Goal: Information Seeking & Learning: Find specific page/section

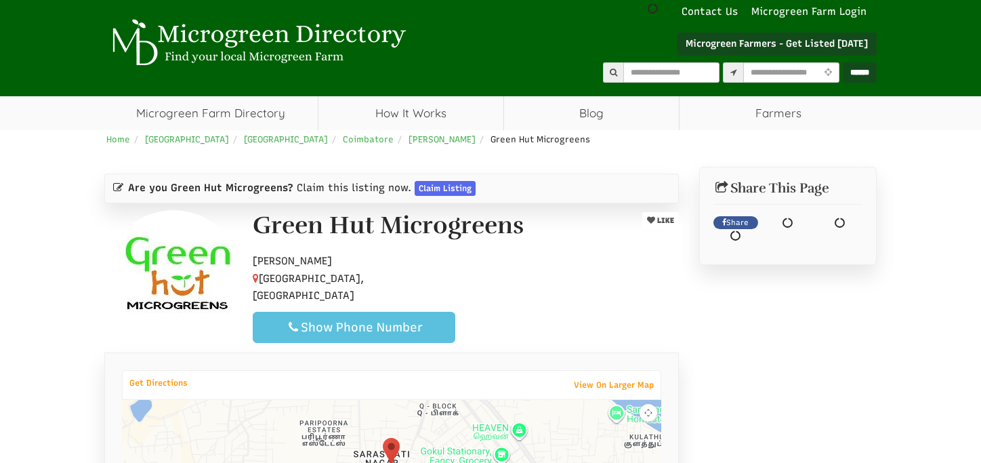
scroll to position [68, 0]
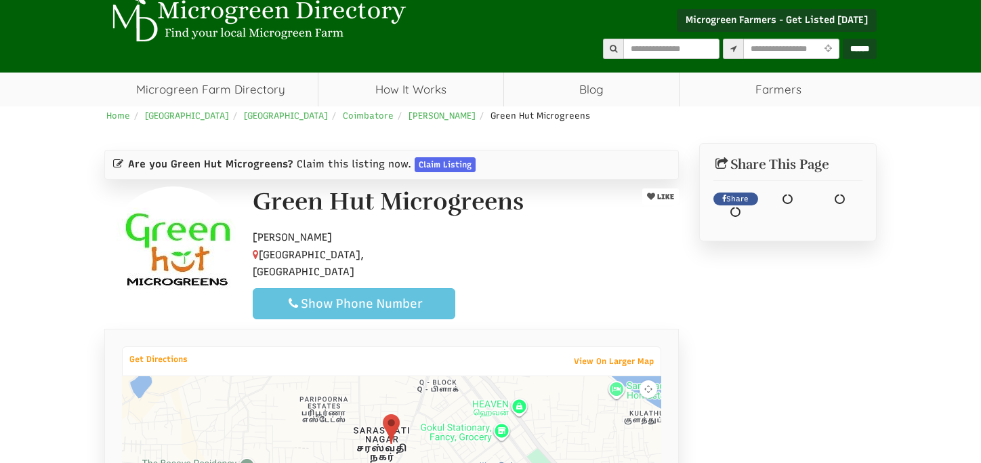
select select "Language Translate Widget"
click at [339, 295] on div "Show Phone Number" at bounding box center [354, 303] width 180 height 16
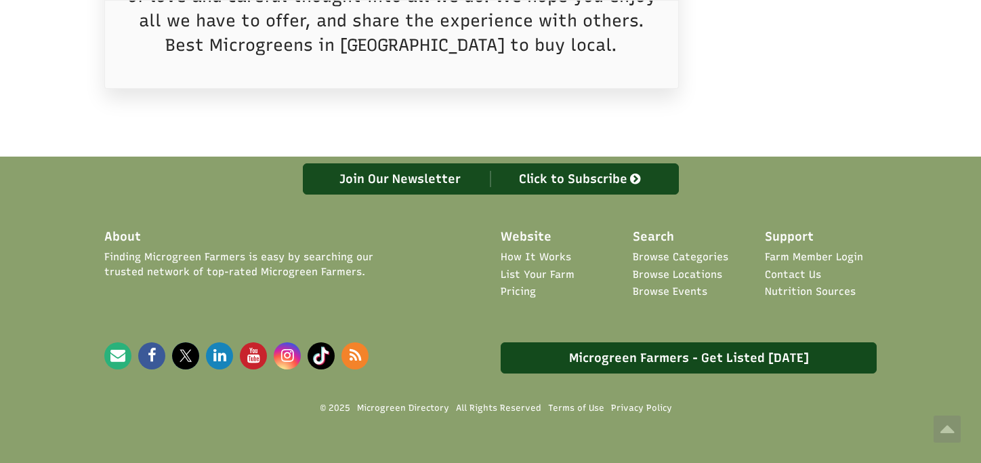
scroll to position [949, 0]
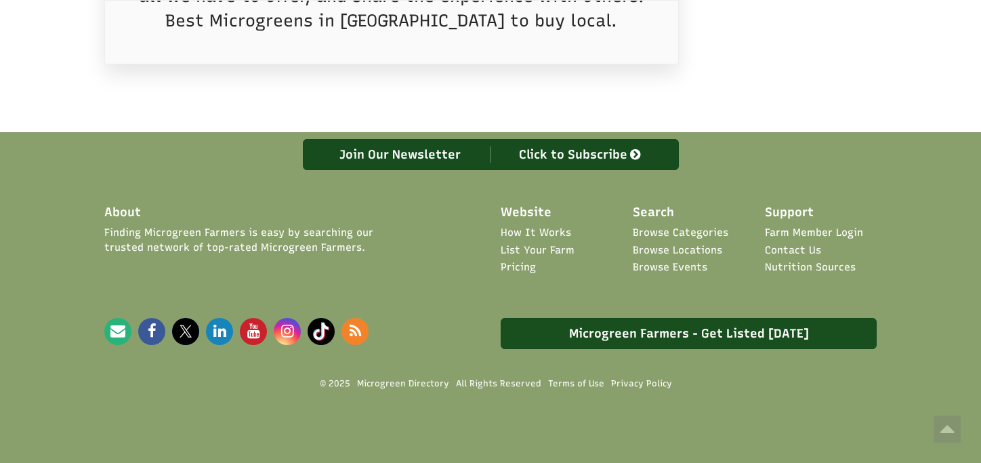
click at [632, 329] on link "Microgreen Farmers - Get Listed [DATE]" at bounding box center [689, 333] width 376 height 31
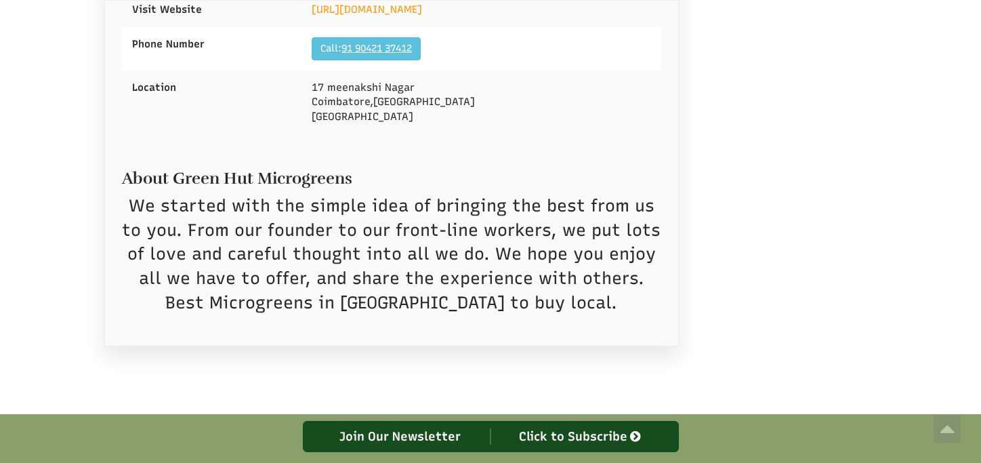
scroll to position [610, 0]
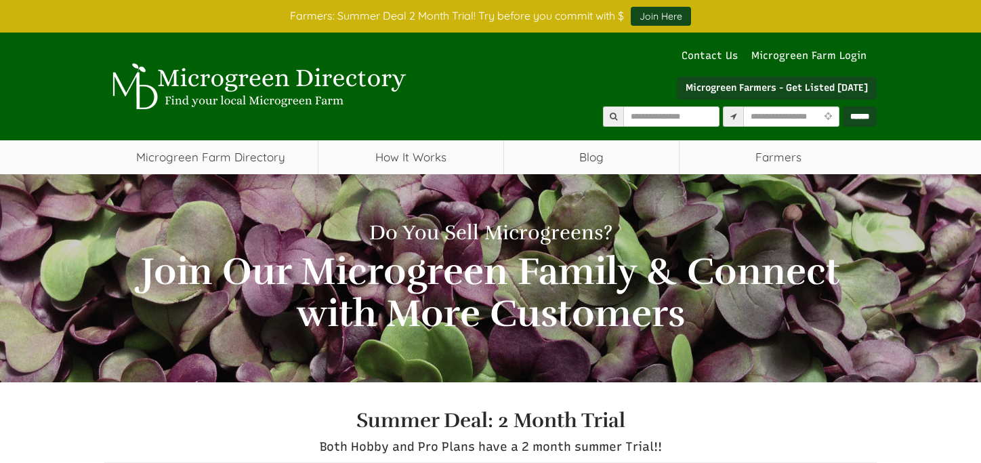
scroll to position [141, 0]
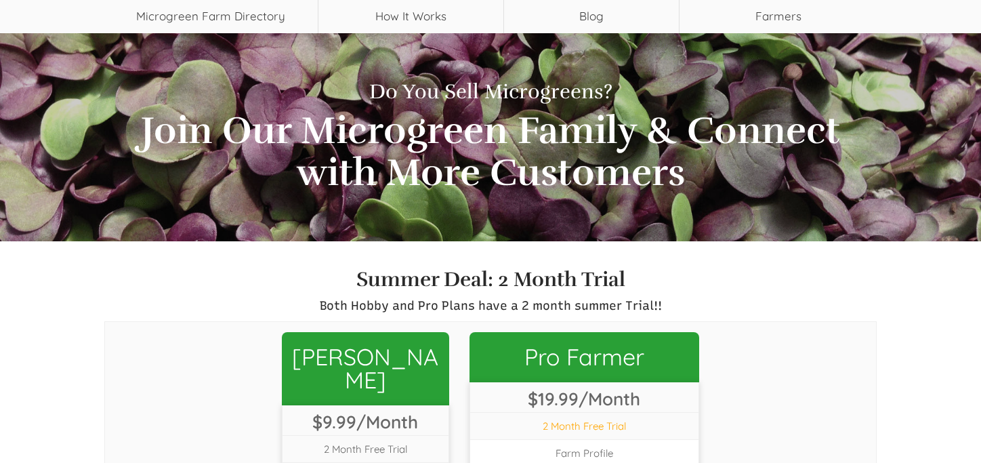
select select "Language Translate Widget"
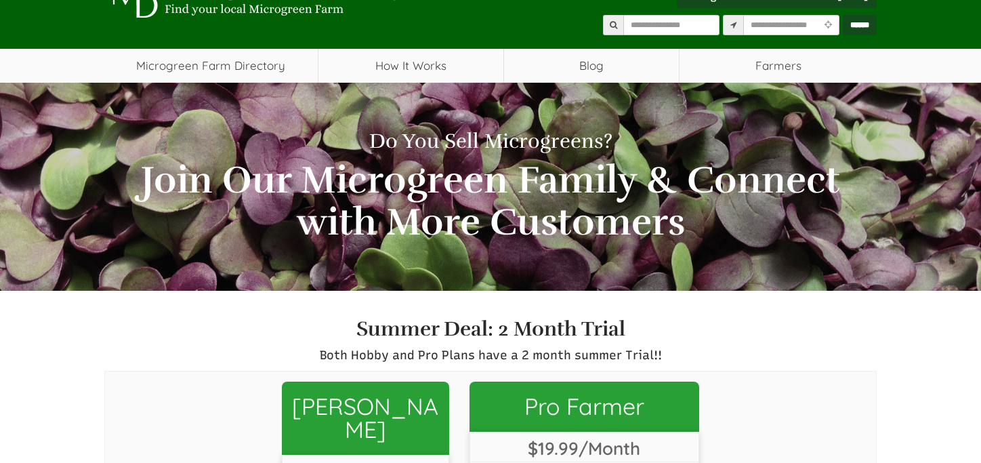
scroll to position [68, 0]
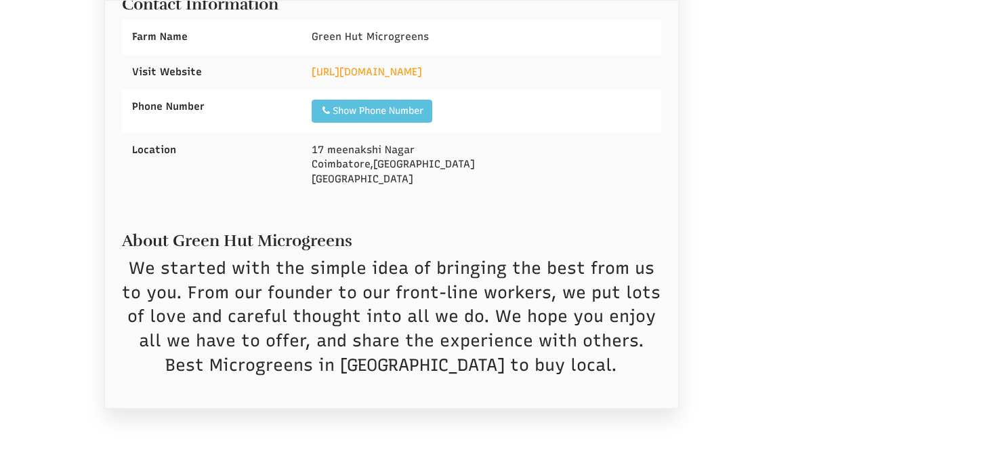
select select "Language Translate Widget"
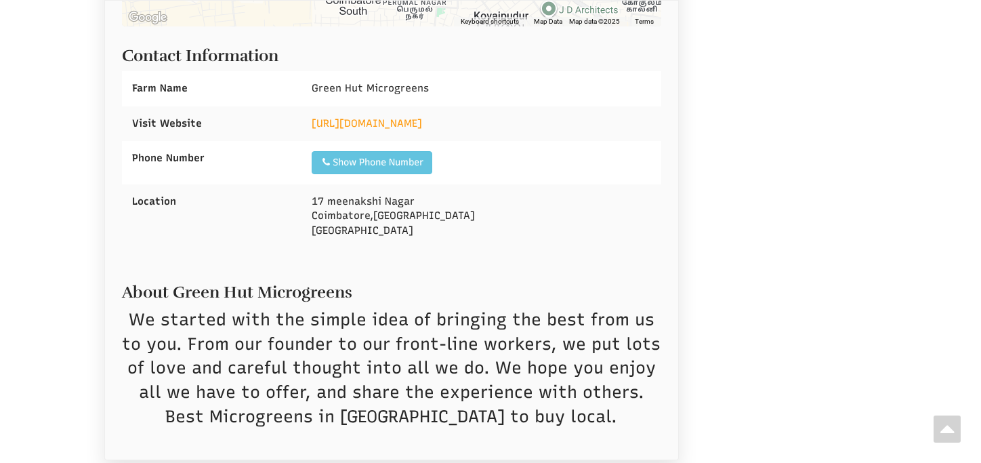
scroll to position [474, 0]
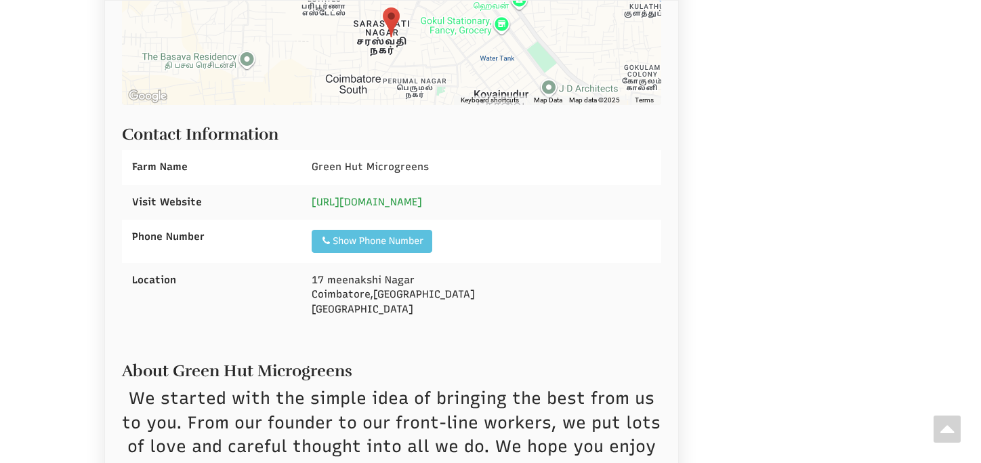
click at [422, 199] on link "https://greenhutmicrogreens.weeblysite.com/" at bounding box center [367, 202] width 110 height 12
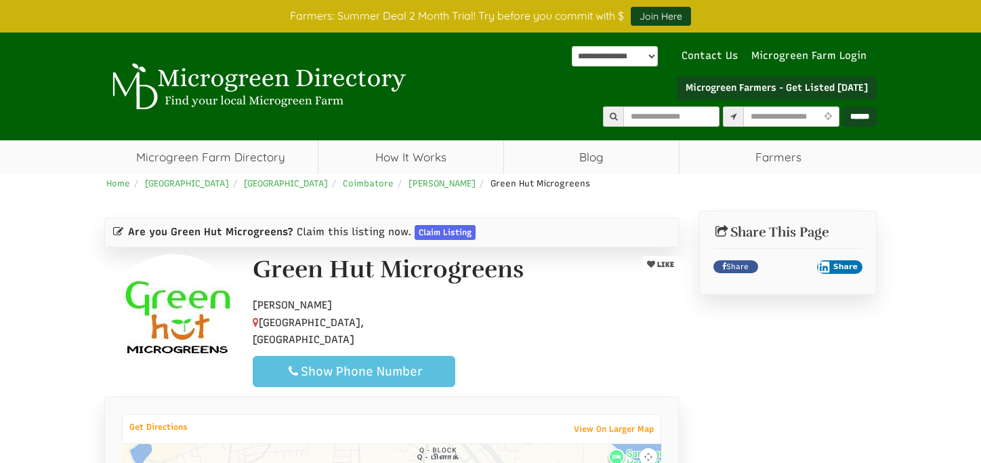
click at [304, 77] on img at bounding box center [256, 86] width 305 height 47
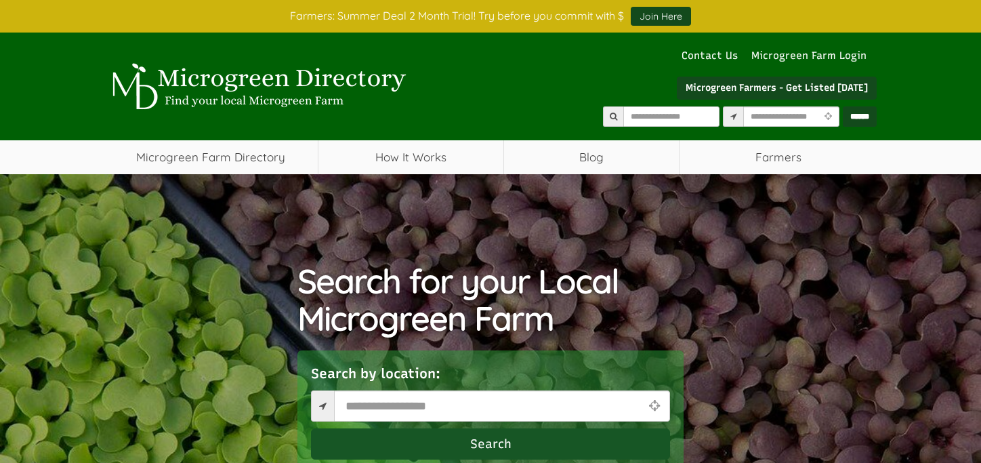
select select "Language Translate Widget"
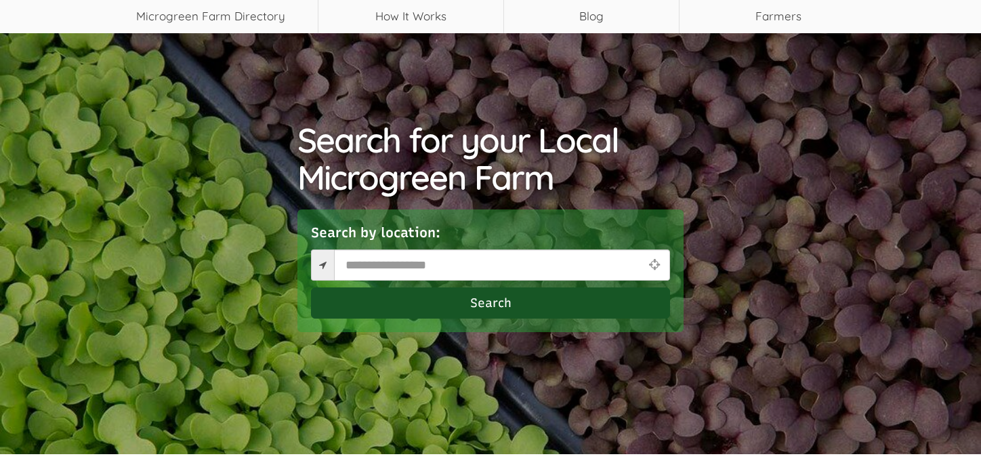
scroll to position [203, 0]
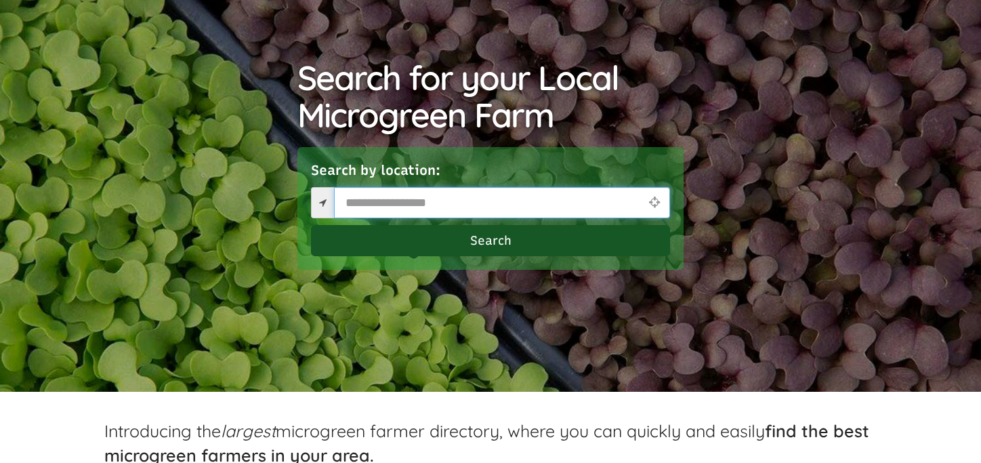
click at [522, 192] on input "text" at bounding box center [502, 202] width 336 height 31
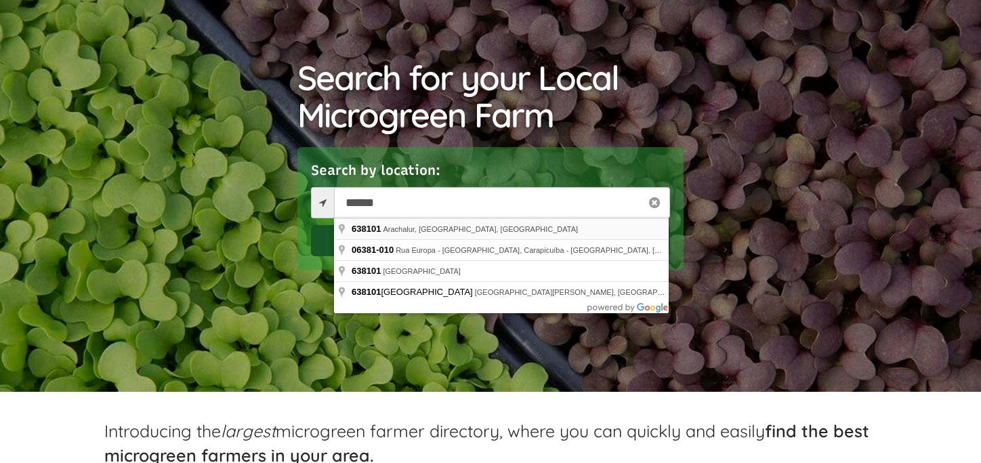
type input "**********"
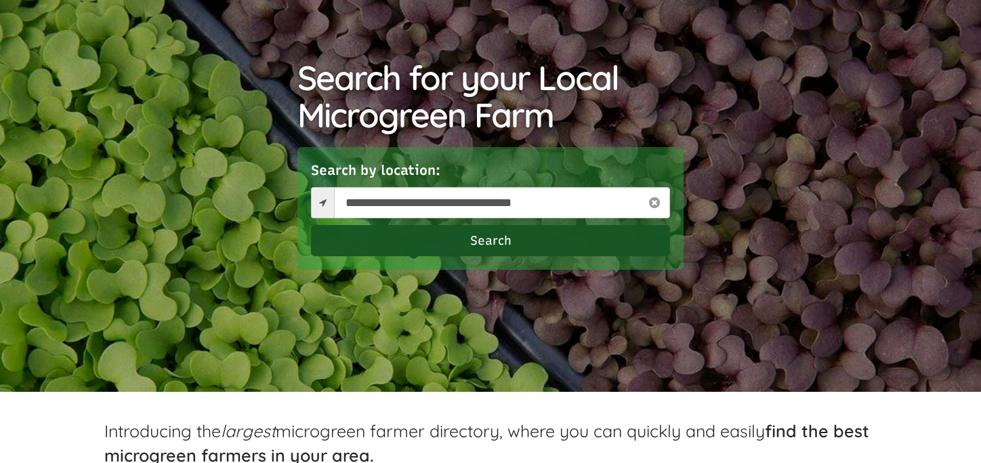
click at [420, 234] on button "Search" at bounding box center [490, 240] width 359 height 31
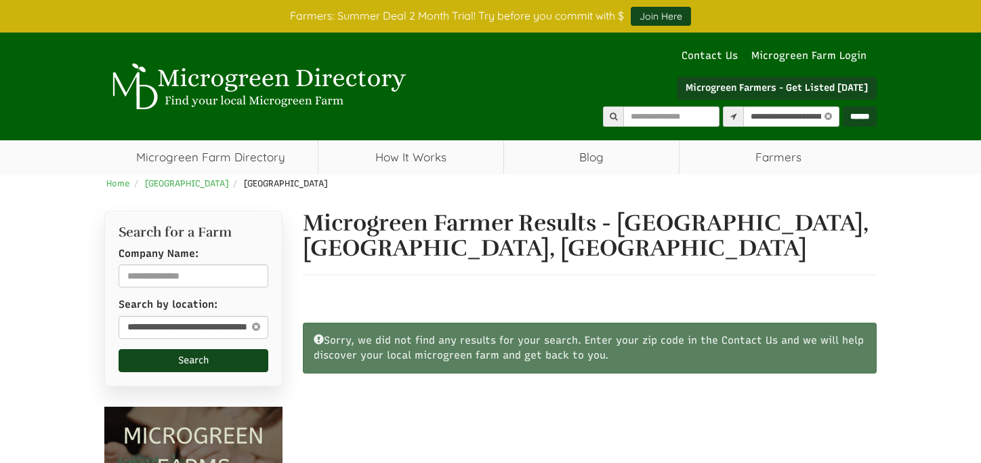
select select "Language Translate Widget"
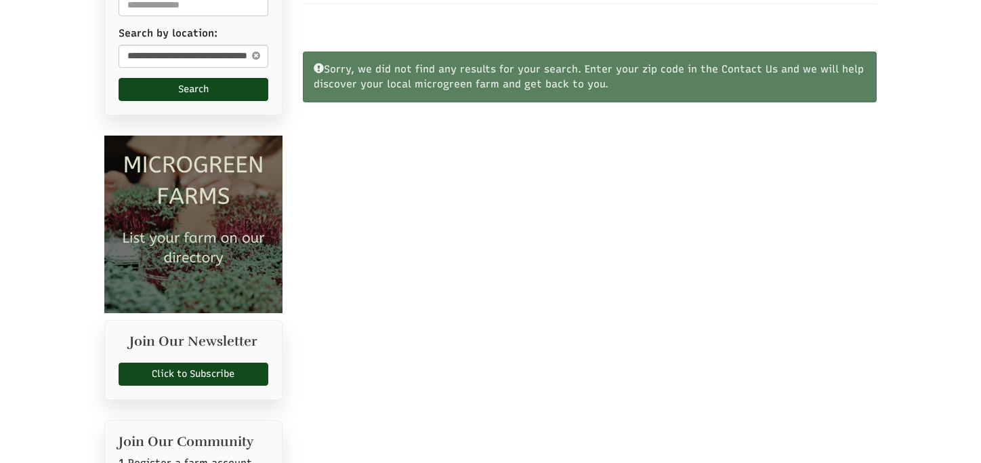
scroll to position [136, 0]
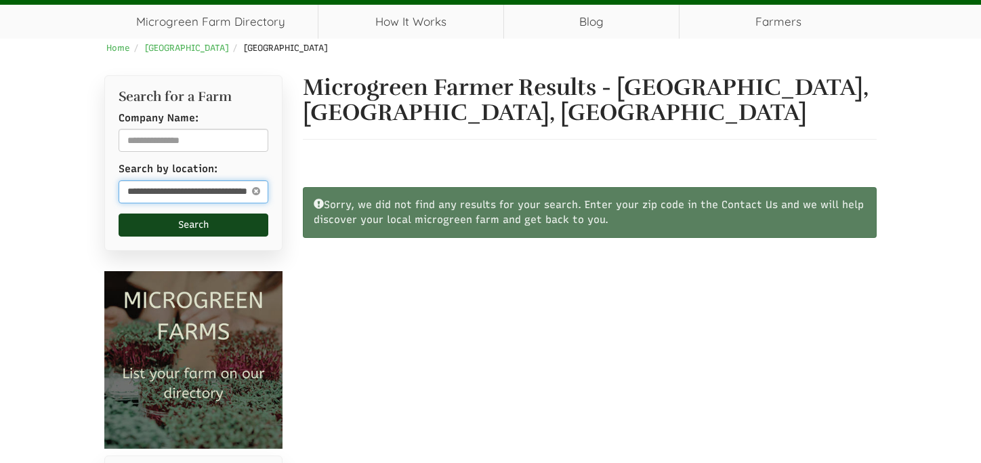
click at [190, 192] on input "**********" at bounding box center [194, 191] width 150 height 23
click at [253, 191] on icon at bounding box center [255, 191] width 15 height 16
click at [220, 188] on input "text" at bounding box center [194, 191] width 150 height 23
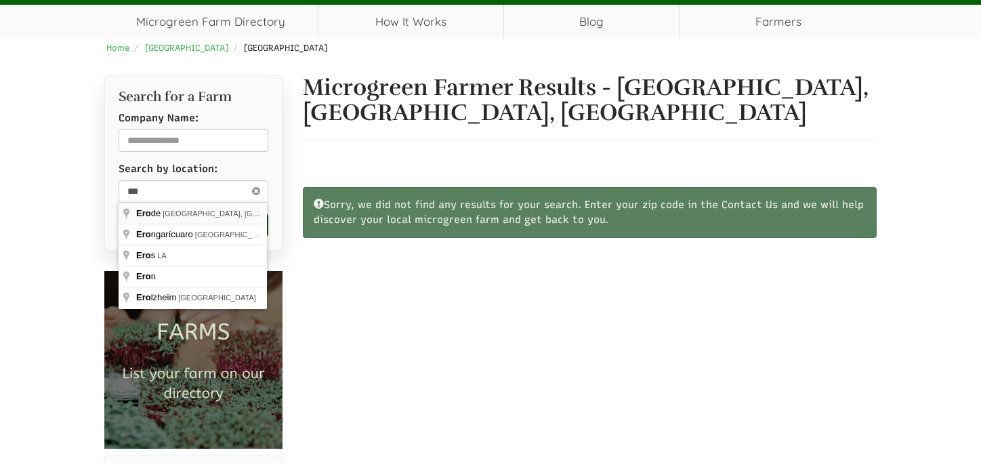
type input "**********"
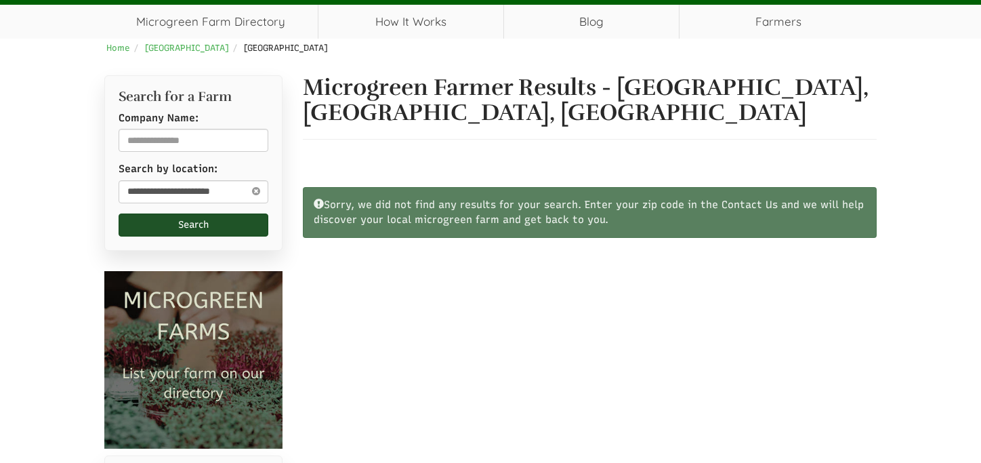
click at [206, 232] on button "Search" at bounding box center [194, 224] width 150 height 23
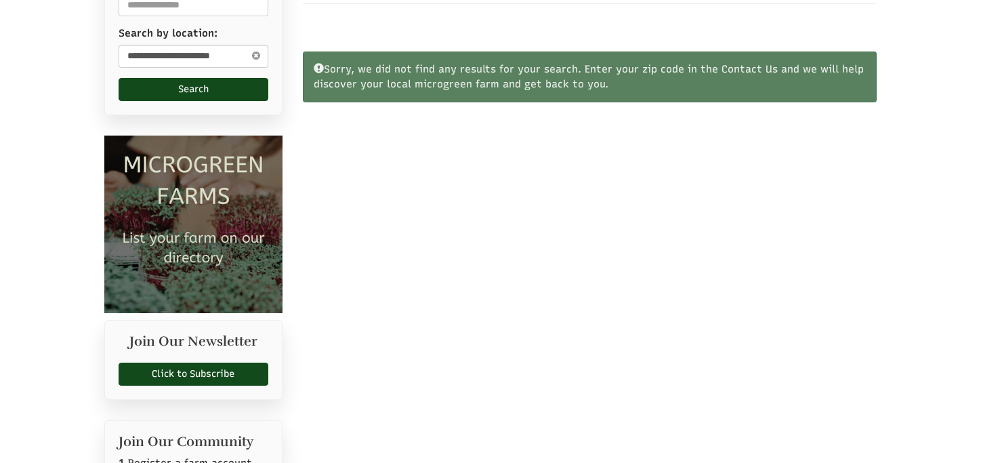
scroll to position [203, 0]
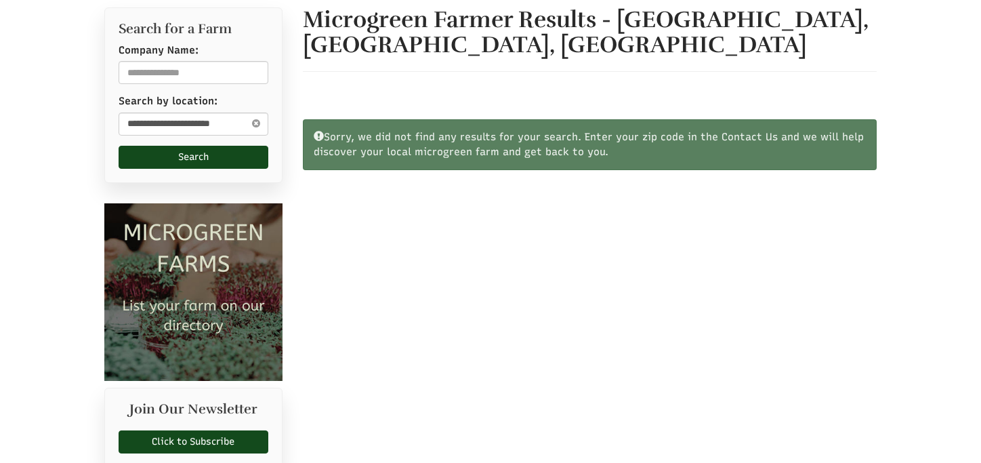
click at [254, 123] on icon at bounding box center [255, 123] width 15 height 16
click at [233, 122] on input "text" at bounding box center [194, 123] width 150 height 23
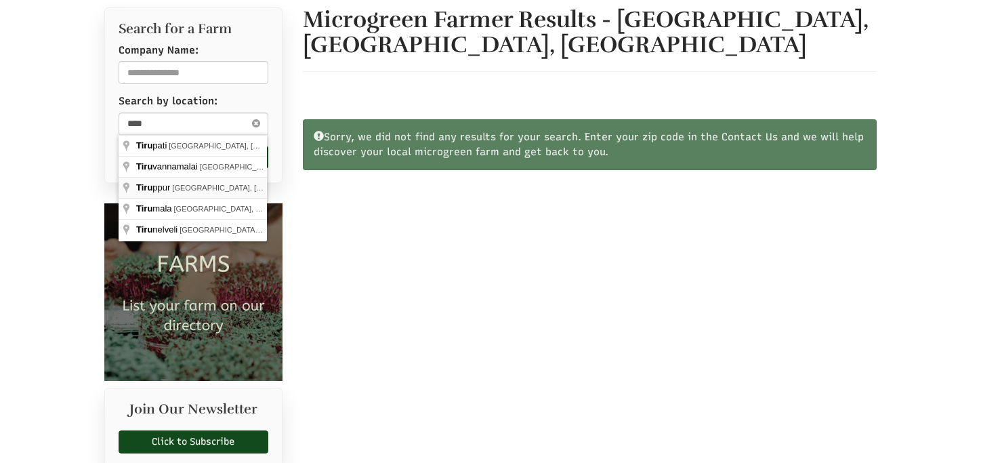
type input "**********"
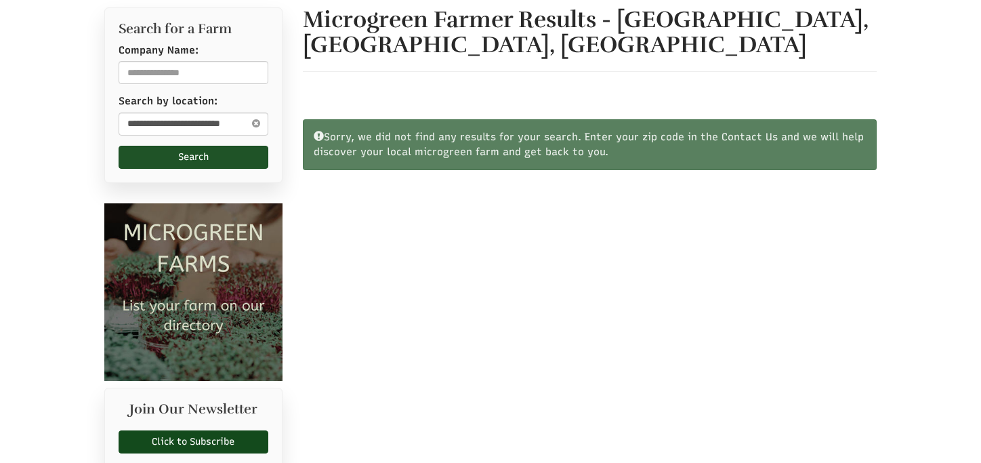
click at [211, 158] on button "Search" at bounding box center [194, 157] width 150 height 23
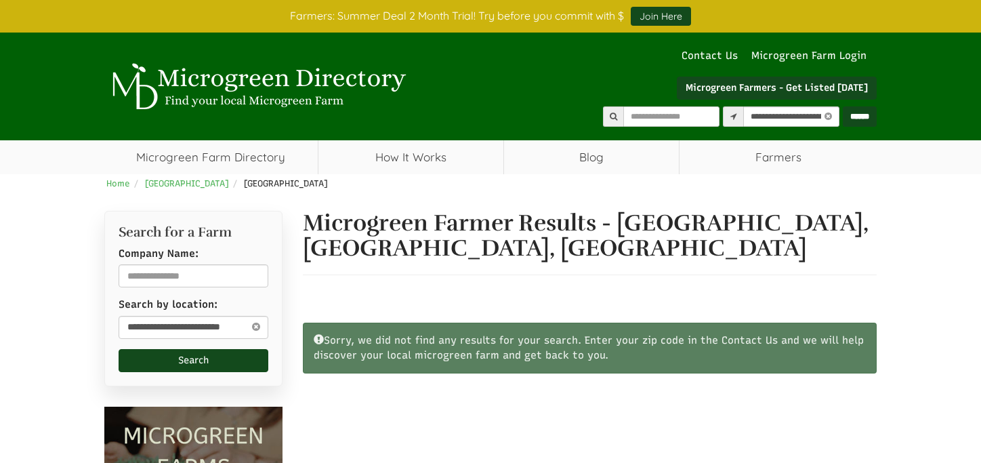
select select "Language Translate Widget"
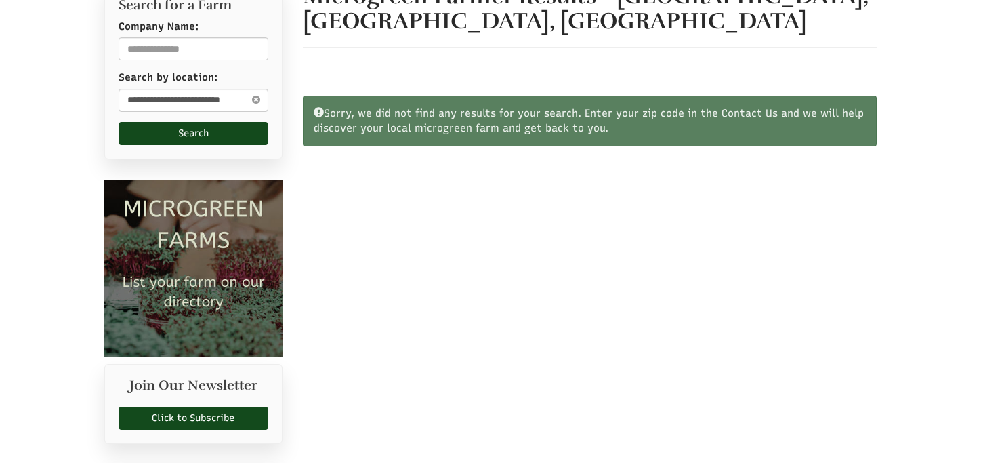
scroll to position [203, 0]
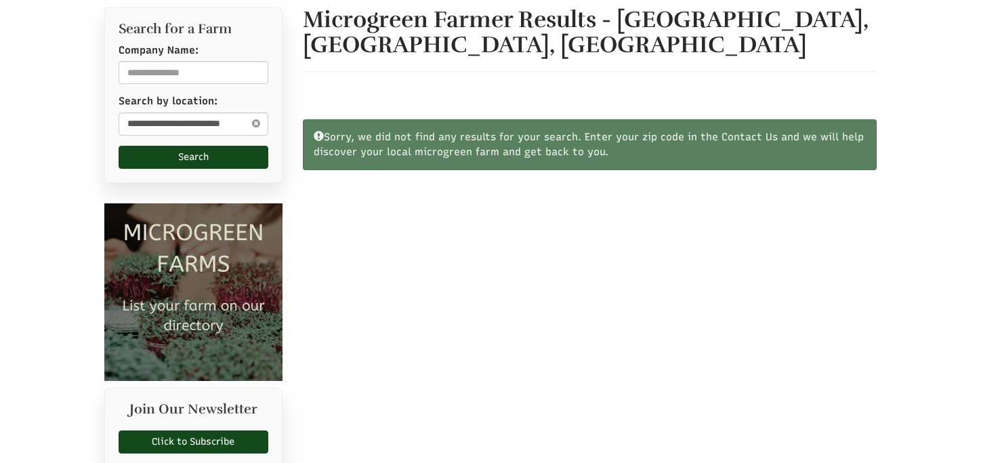
click at [255, 120] on icon at bounding box center [255, 123] width 15 height 16
click at [236, 119] on input "text" at bounding box center [194, 123] width 150 height 23
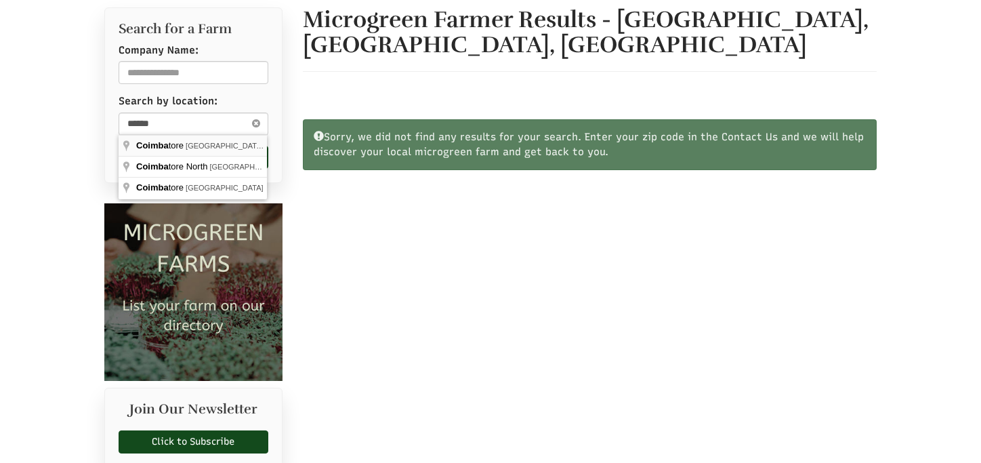
type input "**********"
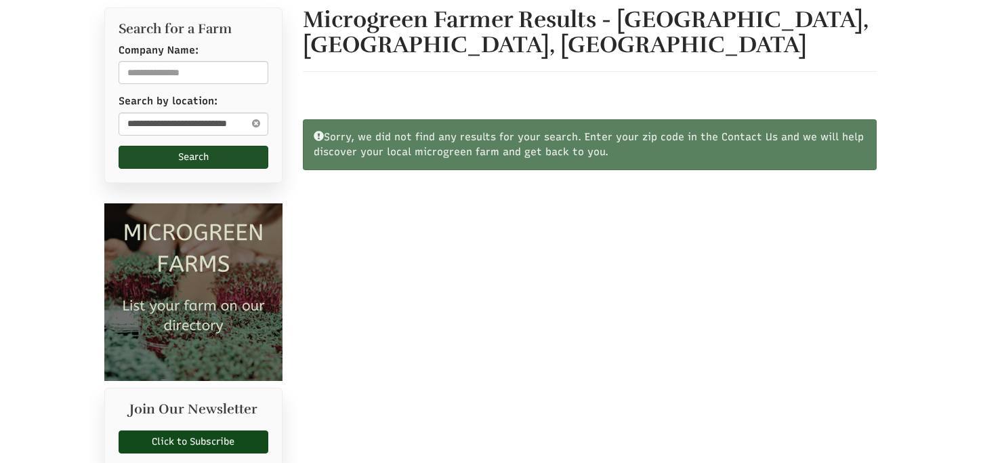
click at [208, 150] on button "Search" at bounding box center [194, 157] width 150 height 23
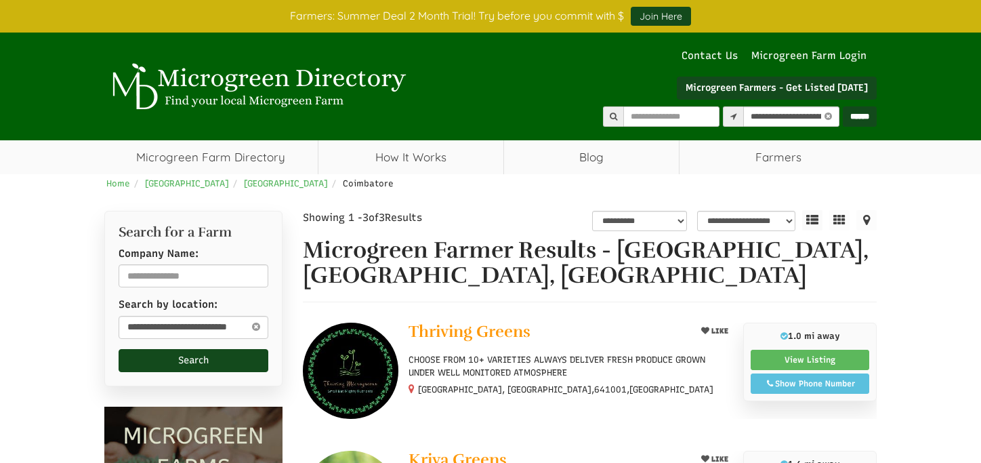
select select "********"
select select "Language Translate Widget"
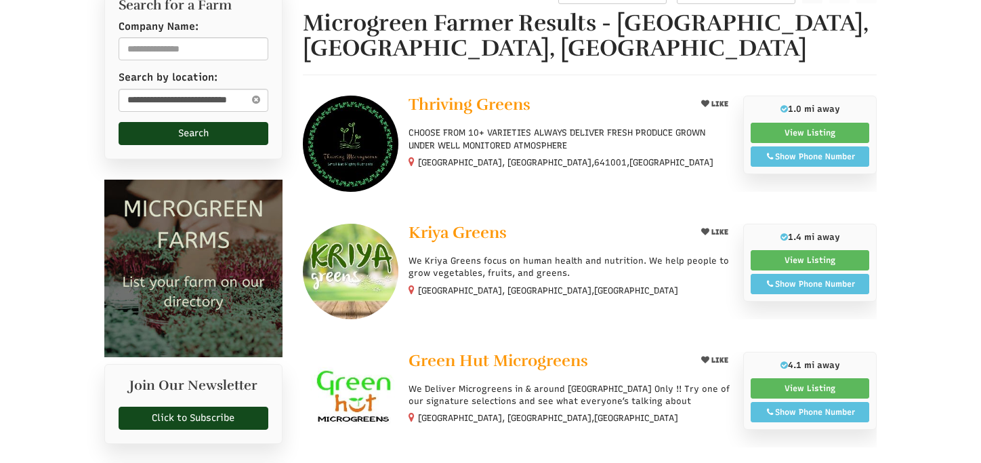
scroll to position [203, 0]
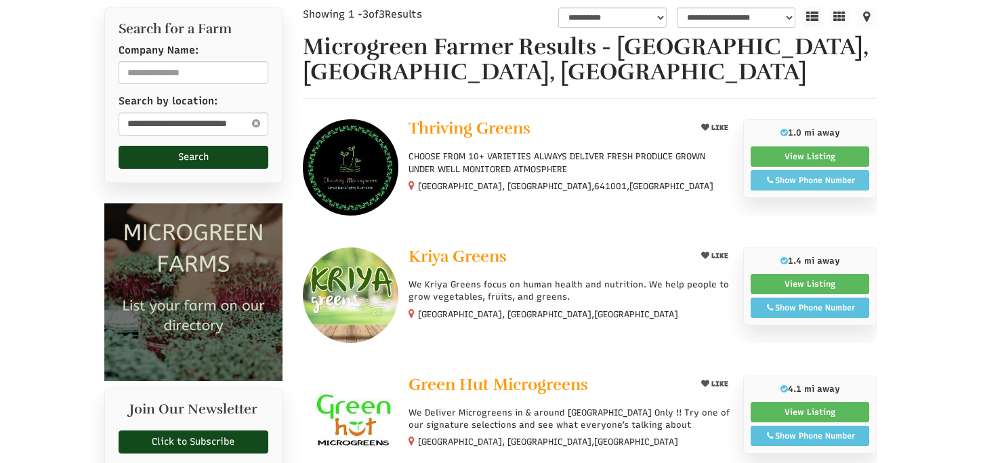
click at [772, 181] on icon at bounding box center [770, 180] width 10 height 8
click at [783, 310] on div "Show Phone Number" at bounding box center [810, 308] width 104 height 12
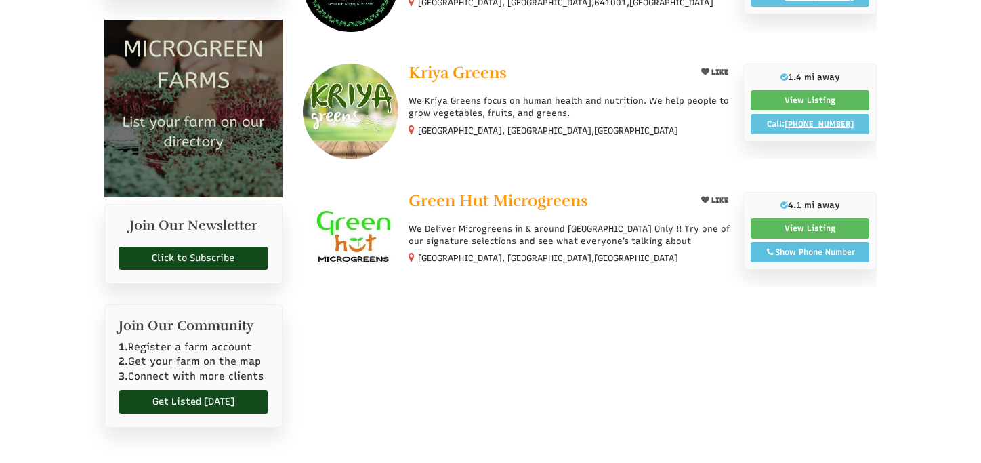
scroll to position [407, 0]
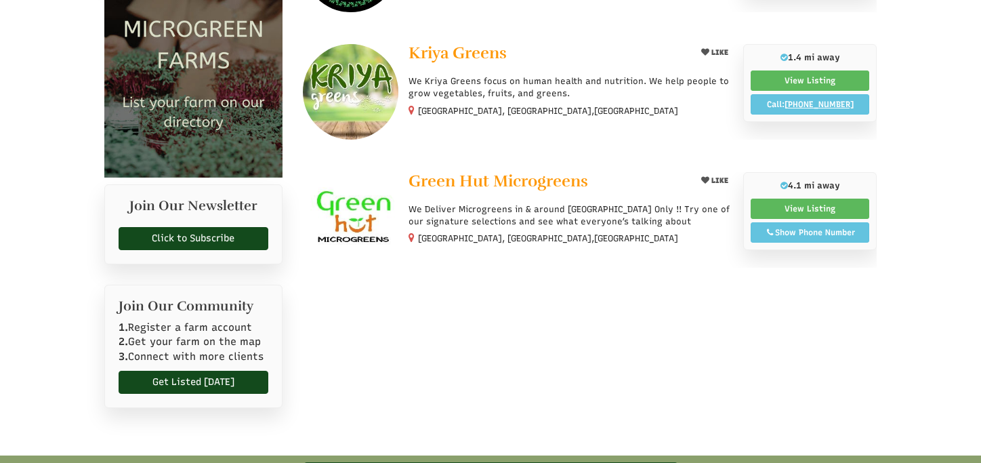
click at [808, 235] on div "Show Phone Number" at bounding box center [810, 232] width 104 height 12
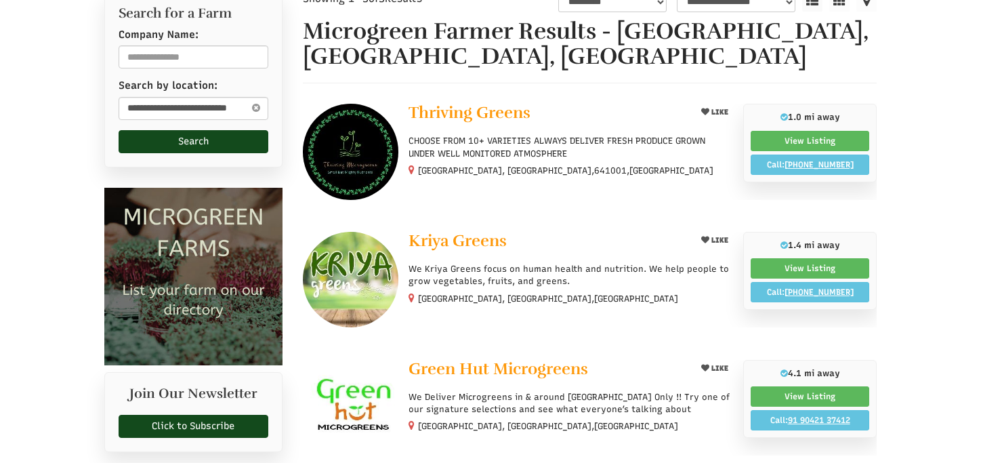
scroll to position [136, 0]
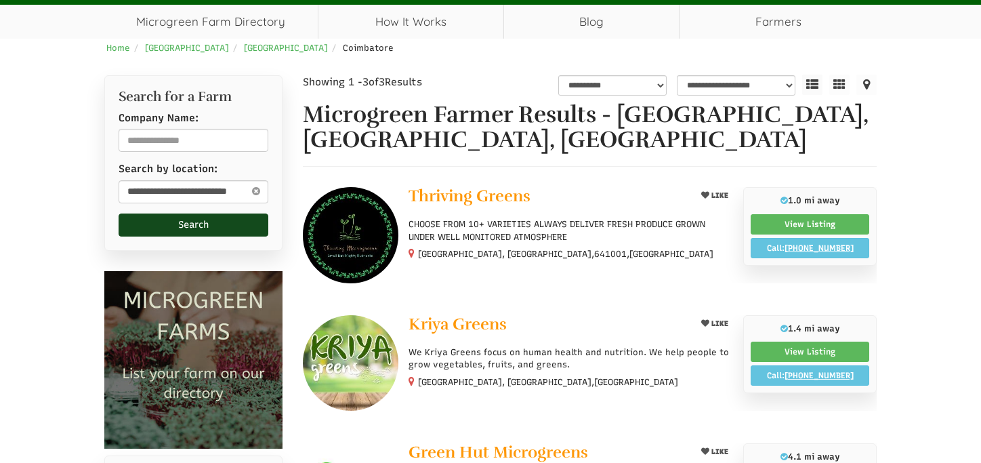
click at [253, 188] on icon at bounding box center [255, 191] width 15 height 16
click at [209, 190] on input "text" at bounding box center [194, 191] width 150 height 23
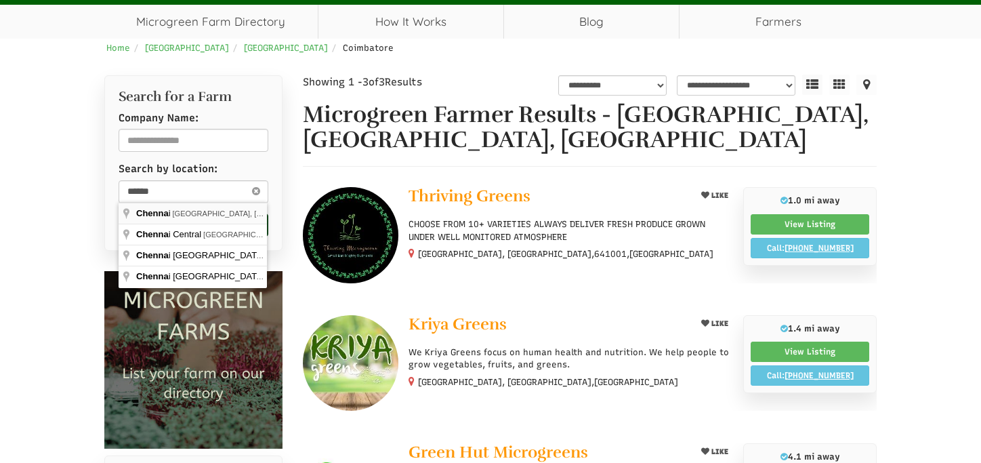
type input "**********"
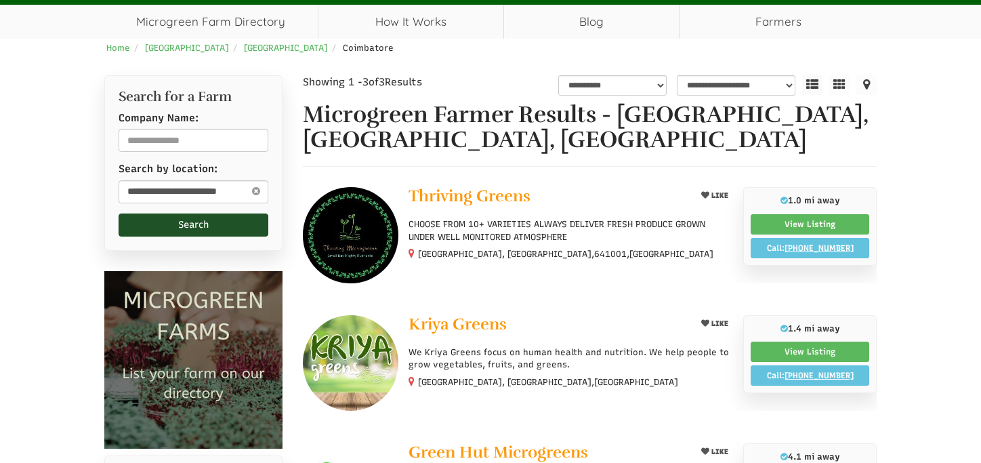
click at [185, 221] on button "Search" at bounding box center [194, 224] width 150 height 23
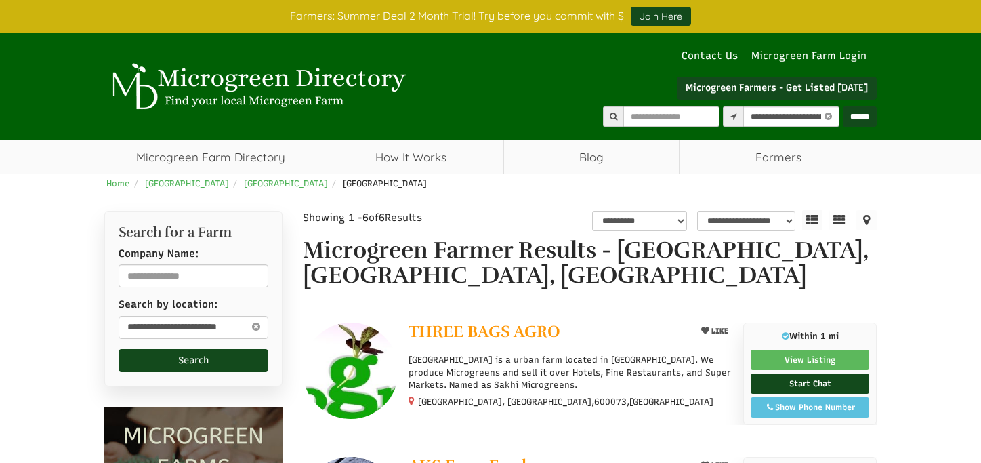
select select "********"
select select "Language Translate Widget"
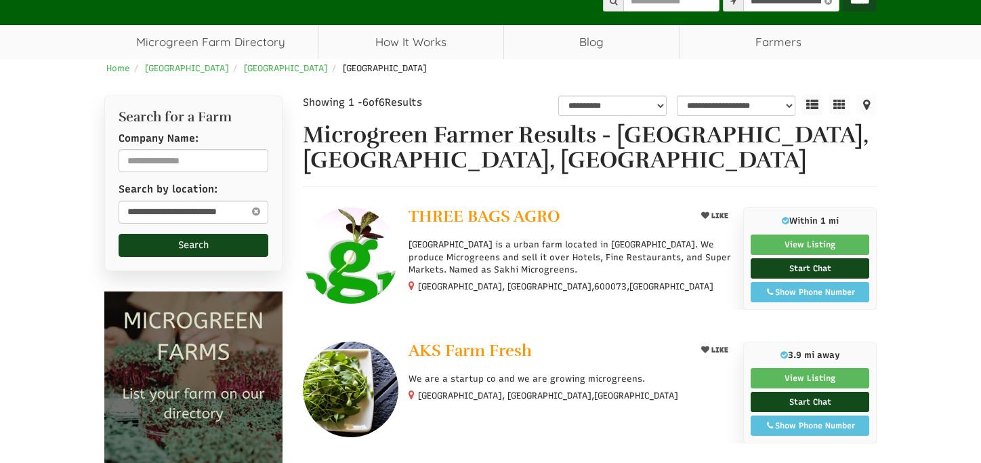
scroll to position [136, 0]
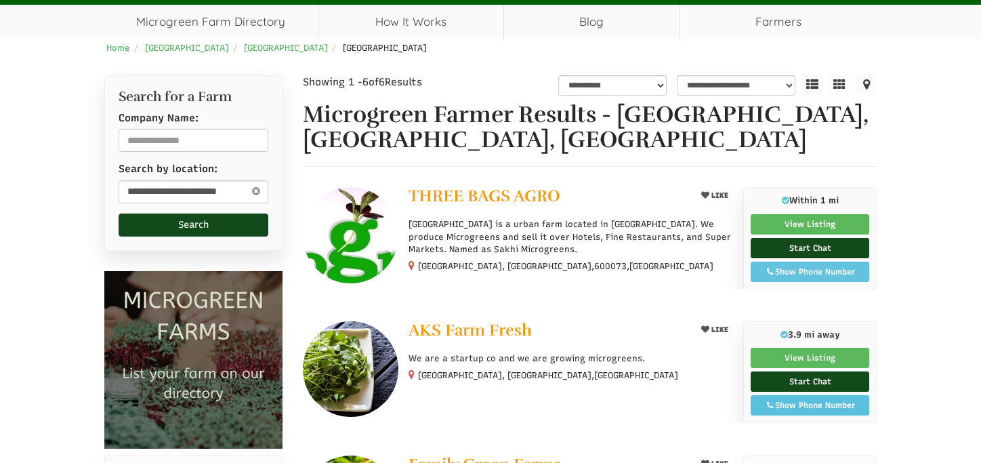
click at [785, 269] on div "Show Phone Number" at bounding box center [810, 272] width 104 height 12
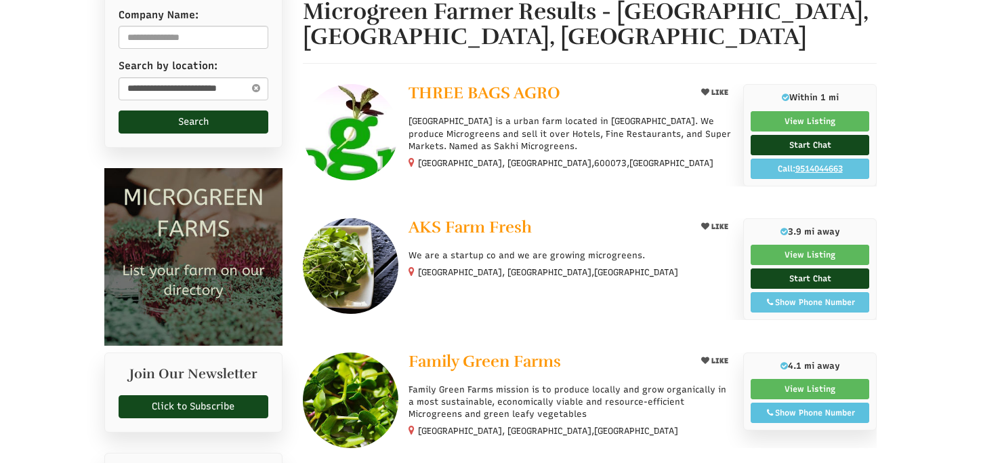
scroll to position [271, 0]
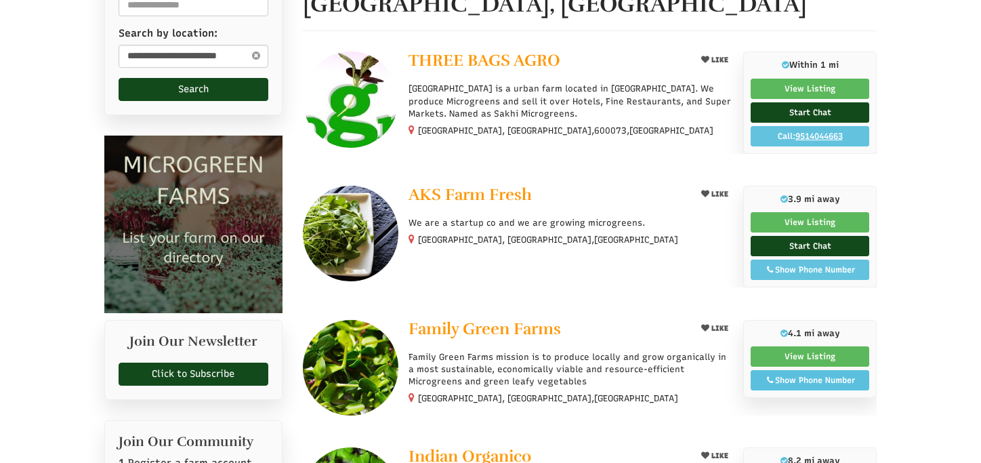
click at [819, 266] on div "Show Phone Number" at bounding box center [810, 270] width 104 height 12
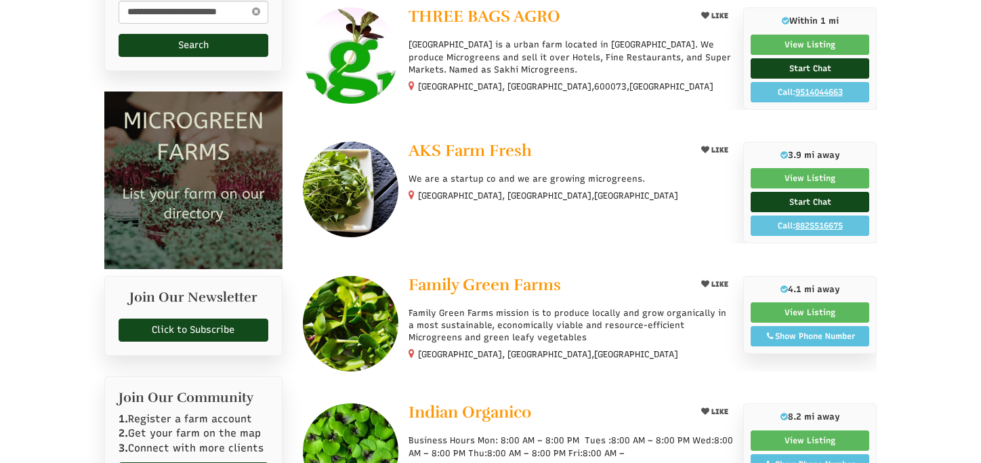
scroll to position [339, 0]
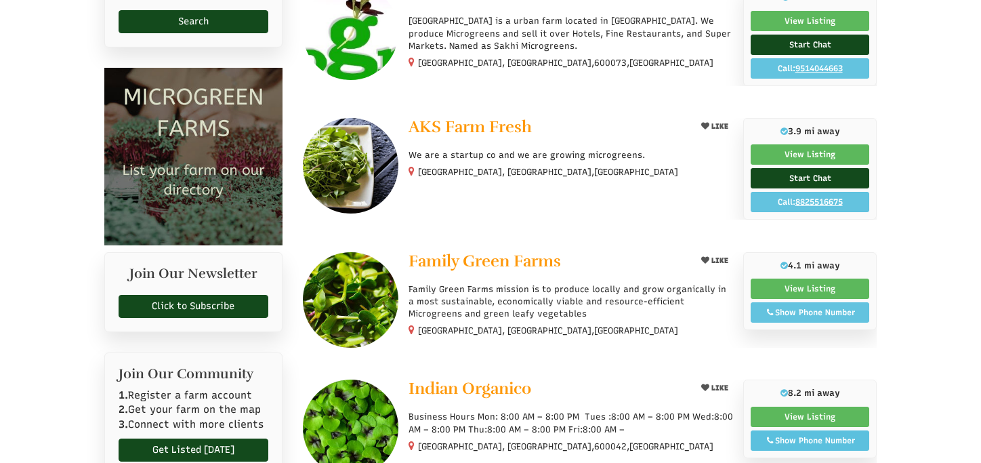
click at [818, 310] on div "Show Phone Number" at bounding box center [810, 312] width 104 height 12
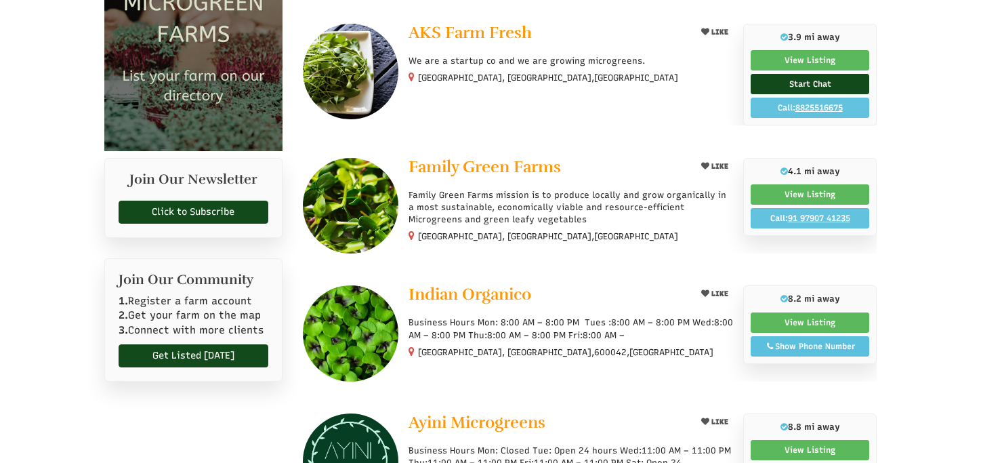
scroll to position [610, 0]
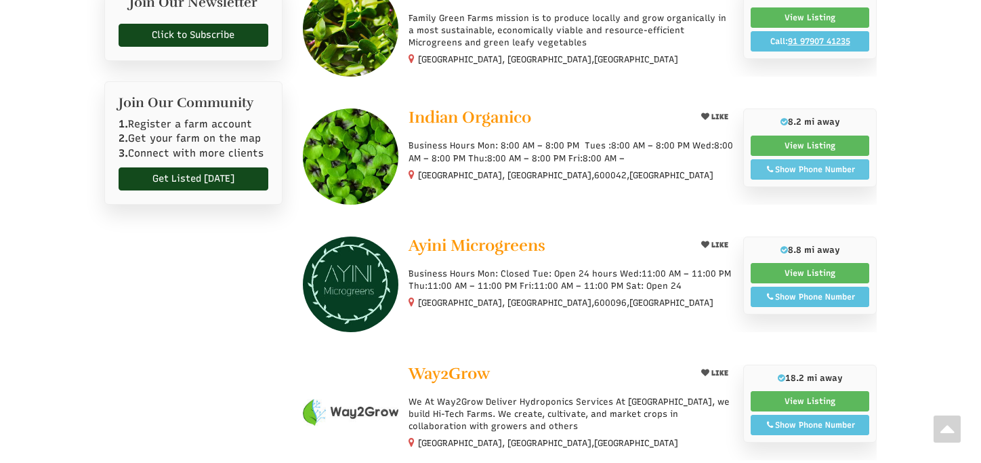
click at [829, 163] on div "Show Phone Number" at bounding box center [810, 169] width 104 height 12
click at [828, 292] on div "Show Phone Number" at bounding box center [810, 297] width 104 height 12
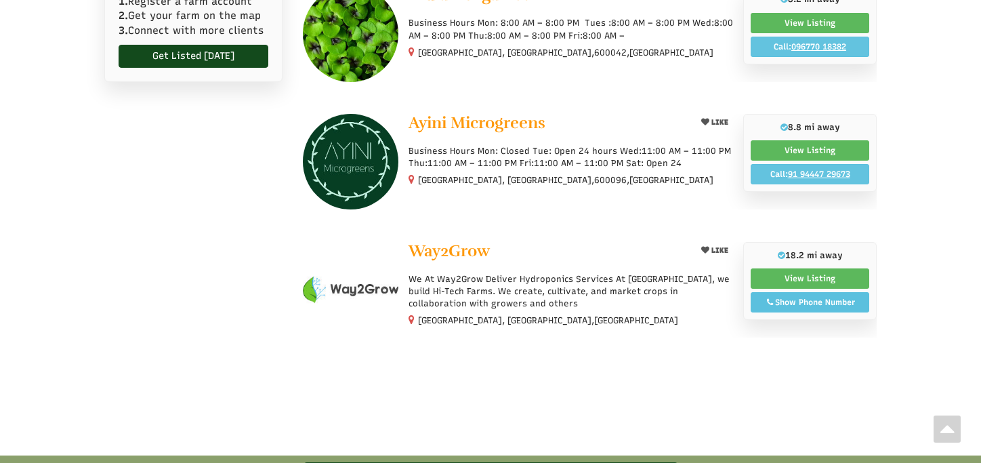
scroll to position [745, 0]
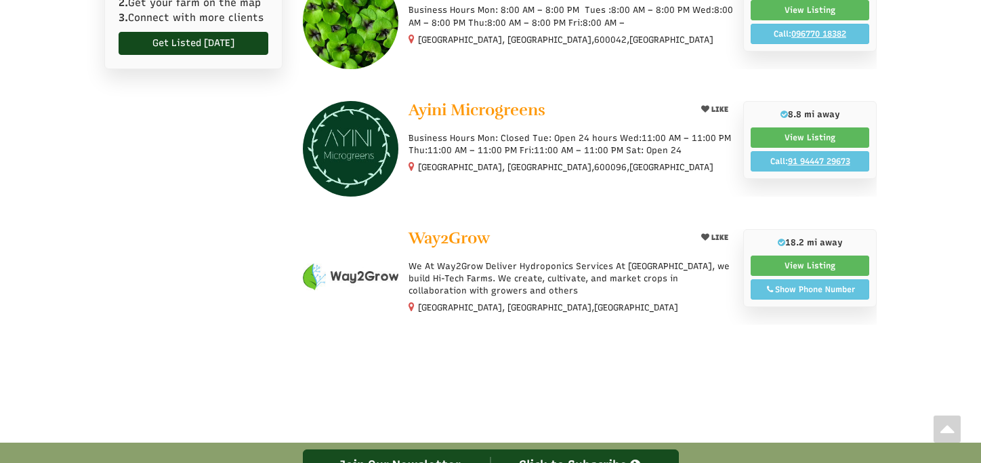
click at [829, 283] on div "Show Phone Number" at bounding box center [810, 289] width 104 height 12
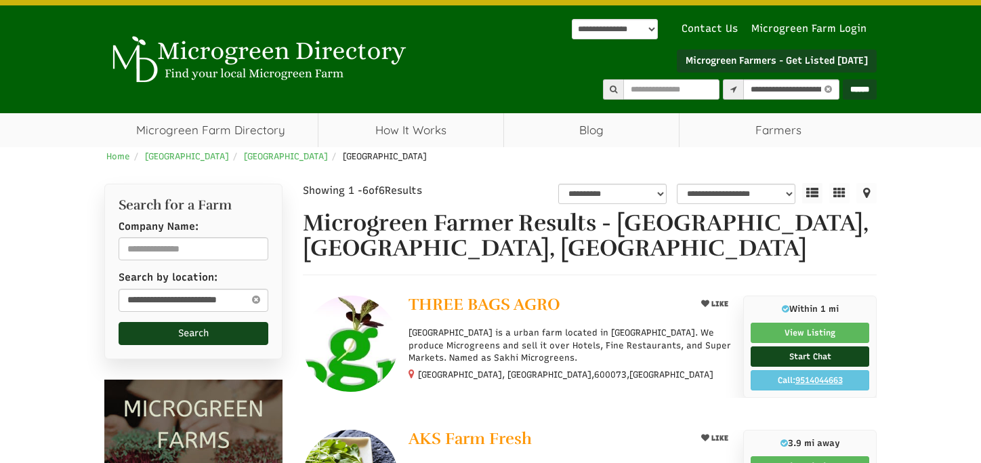
scroll to position [0, 0]
